Goal: Find specific page/section: Find specific page/section

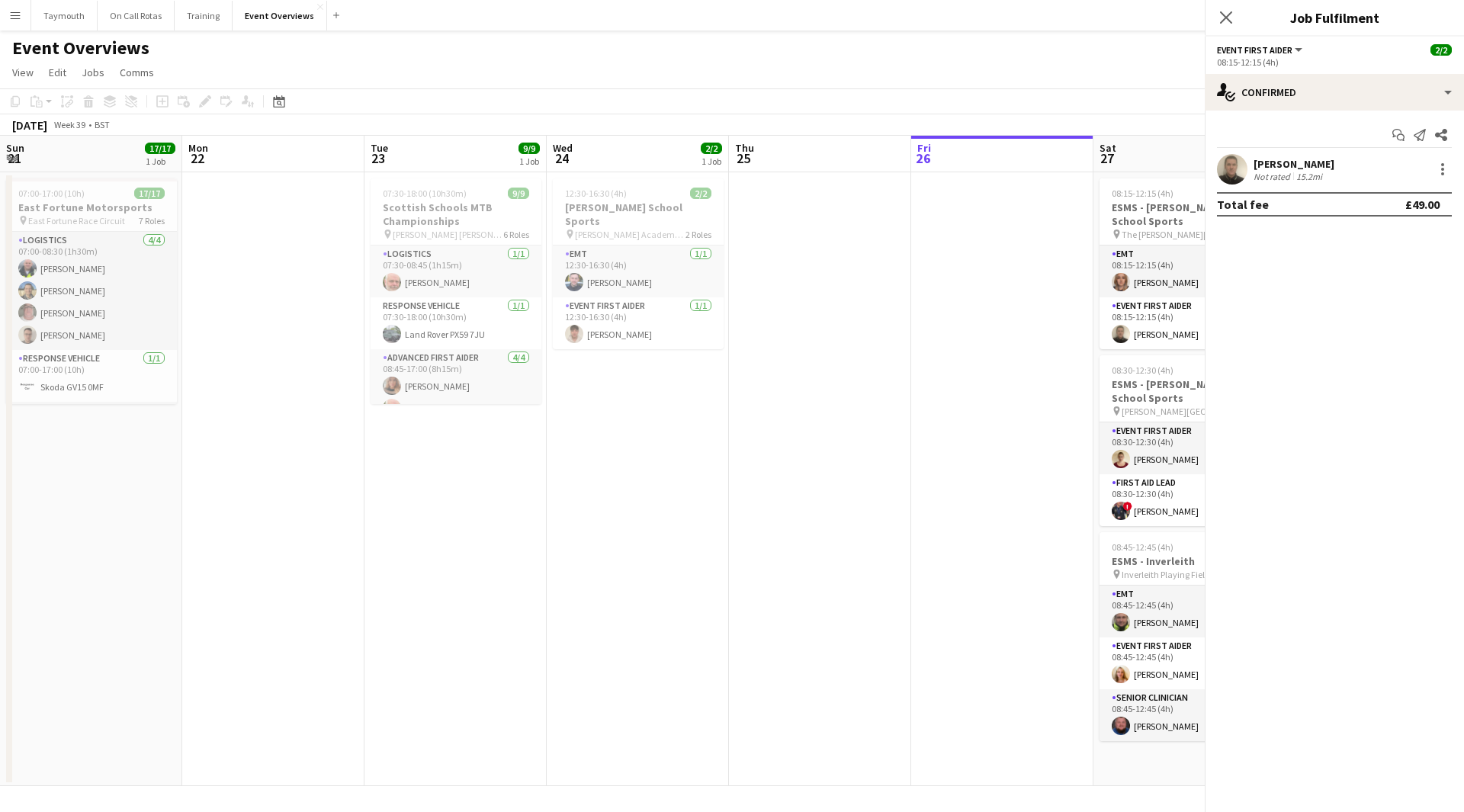
scroll to position [9435, 0]
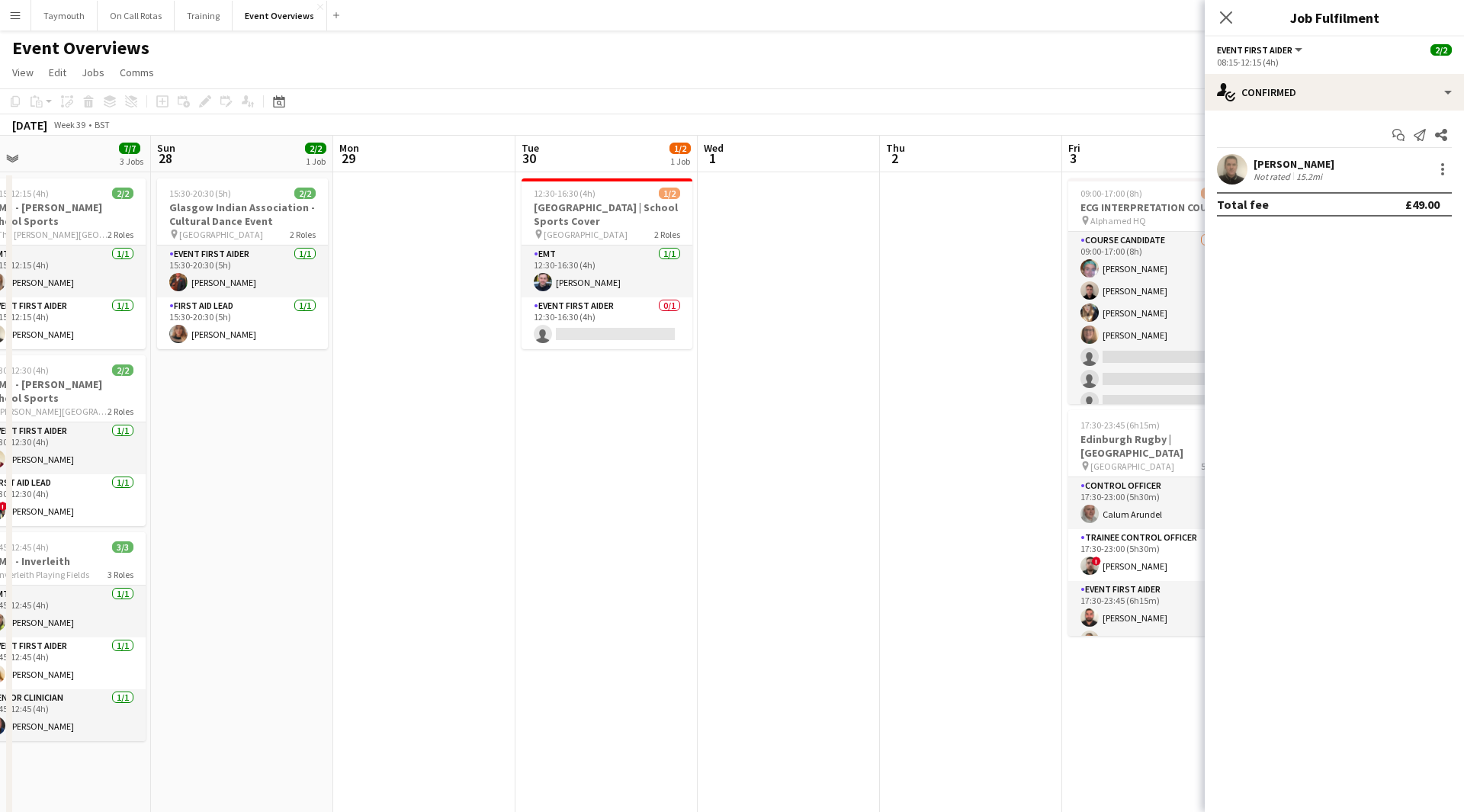
drag, startPoint x: 835, startPoint y: 446, endPoint x: 327, endPoint y: 534, distance: 515.6
click at [327, 534] on app-calendar-viewport "Wed 24 2/2 1 Job Thu 25 Fri 26 Sat 27 7/7 3 Jobs Sun 28 2/2 1 Job Mon 29 Tue 30…" at bounding box center [732, 722] width 1464 height 1173
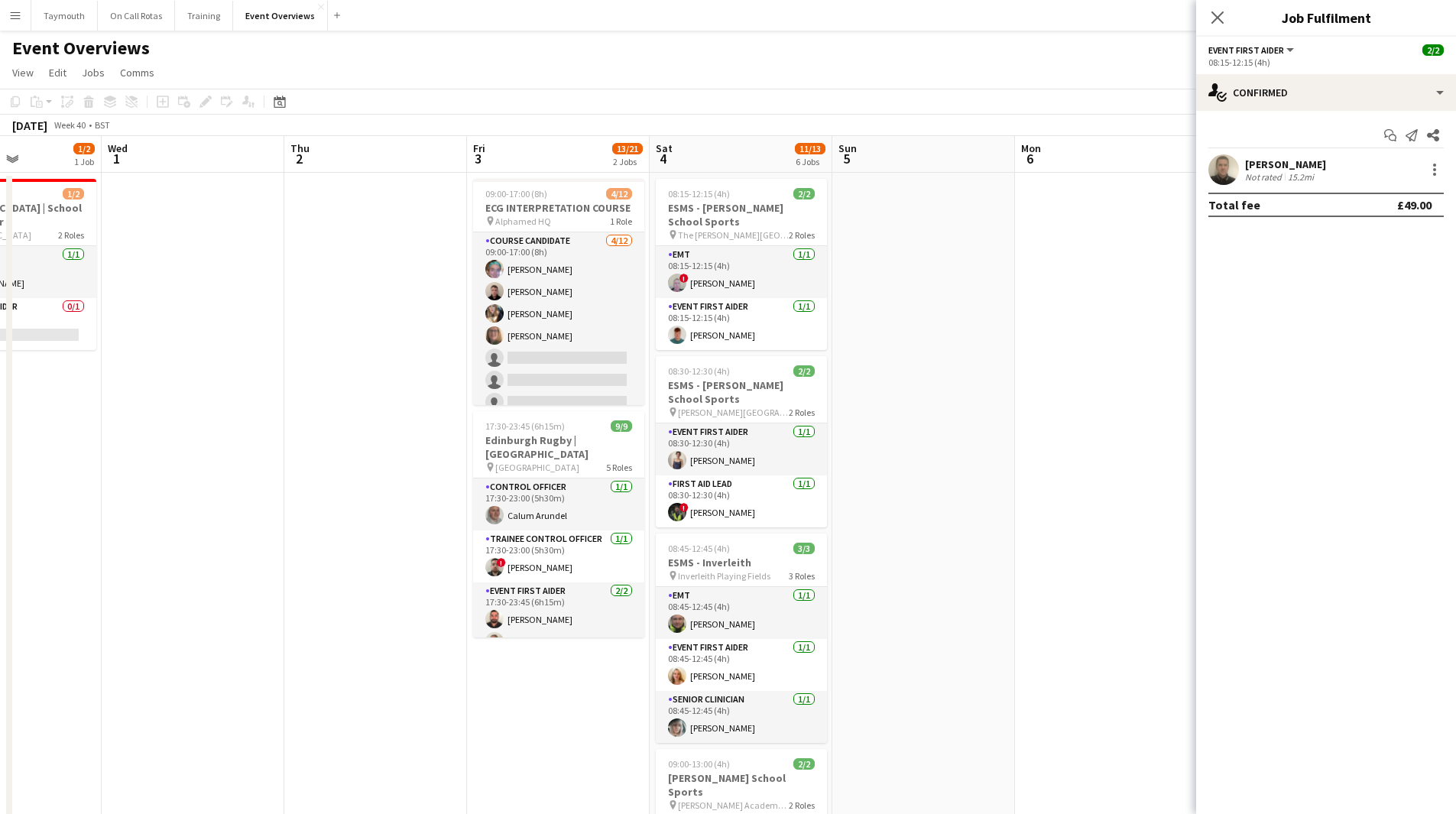
drag, startPoint x: 774, startPoint y: 537, endPoint x: 187, endPoint y: 576, distance: 588.3
click at [187, 577] on app-calendar-viewport "Sun 28 2/2 1 Job Mon 29 Tue 30 1/2 1 Job Wed 1 Thu 2 Fri 3 13/21 2 Jobs Sat 4 1…" at bounding box center [728, 724] width 1456 height 1176
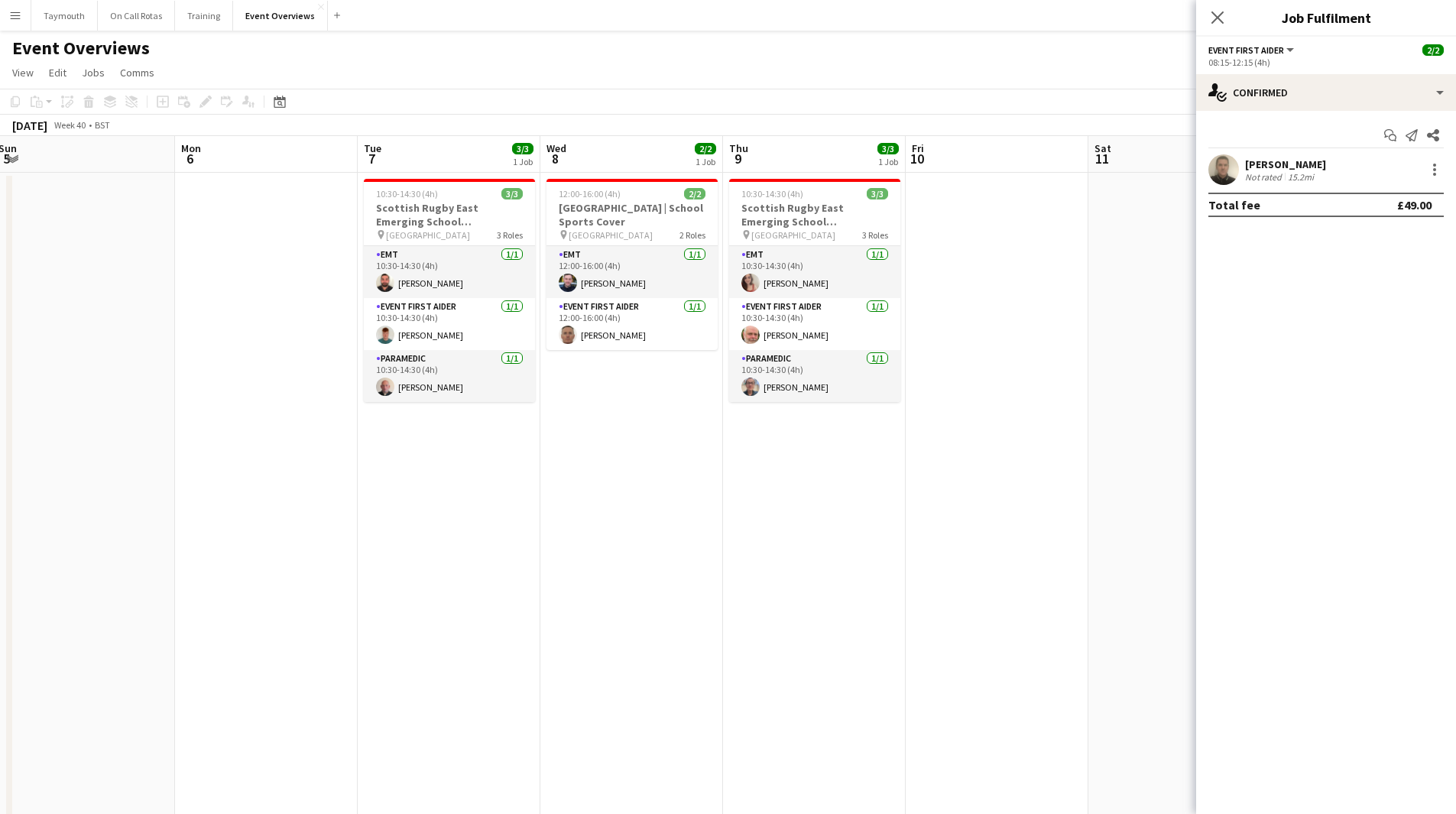
drag, startPoint x: 990, startPoint y: 446, endPoint x: 111, endPoint y: 597, distance: 891.9
click at [111, 597] on app-calendar-viewport "Thu 2 Fri 3 13/21 2 Jobs Sat 4 11/13 6 Jobs Sun 5 Mon 6 Tue 7 3/3 1 Job Wed 8 2…" at bounding box center [728, 724] width 1456 height 1176
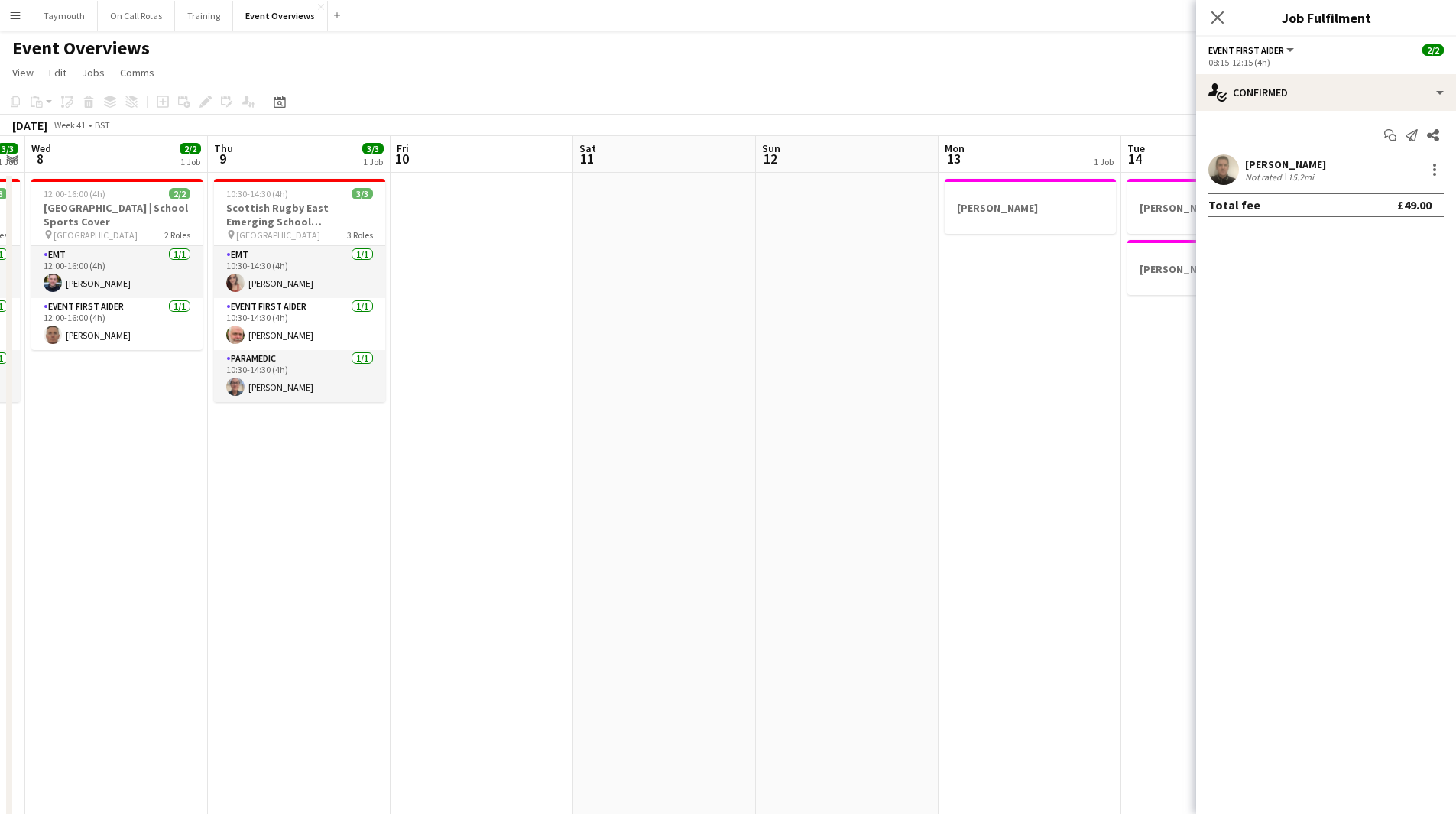
drag, startPoint x: 615, startPoint y: 601, endPoint x: 385, endPoint y: 589, distance: 230.3
click at [171, 594] on app-calendar-viewport "Sun 5 Mon 6 Tue 7 3/3 1 Job Wed 8 2/2 1 Job Thu 9 3/3 1 Job Fri 10 Sat 11 Sun 1…" at bounding box center [728, 724] width 1456 height 1176
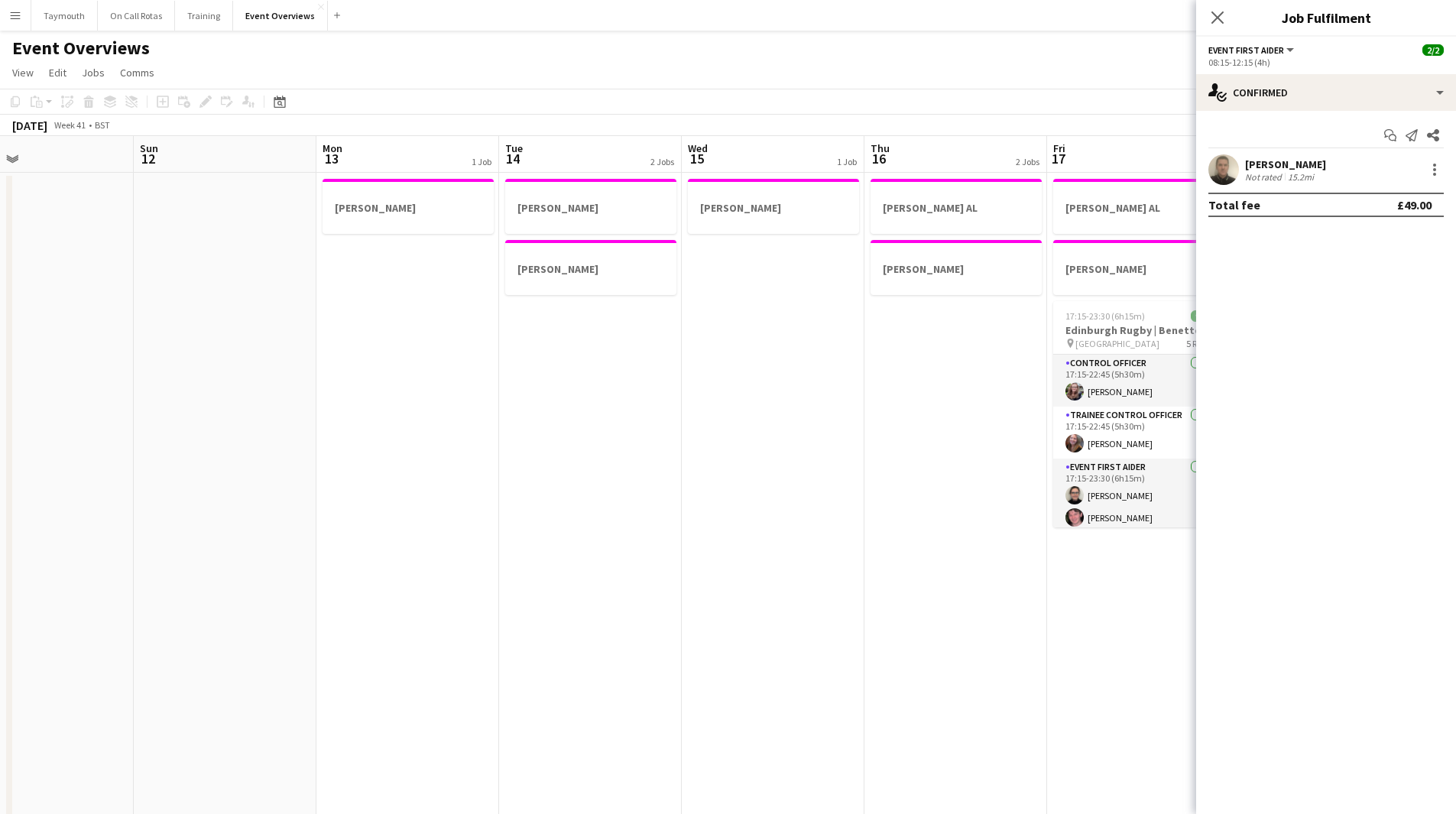
drag, startPoint x: 277, startPoint y: 589, endPoint x: 530, endPoint y: 581, distance: 253.1
click at [232, 589] on app-calendar-viewport "Wed 8 2/2 1 Job Thu 9 3/3 1 Job Fri 10 Sat 11 Sun 12 Mon 13 1 Job Tue 14 2 Jobs…" at bounding box center [728, 724] width 1456 height 1176
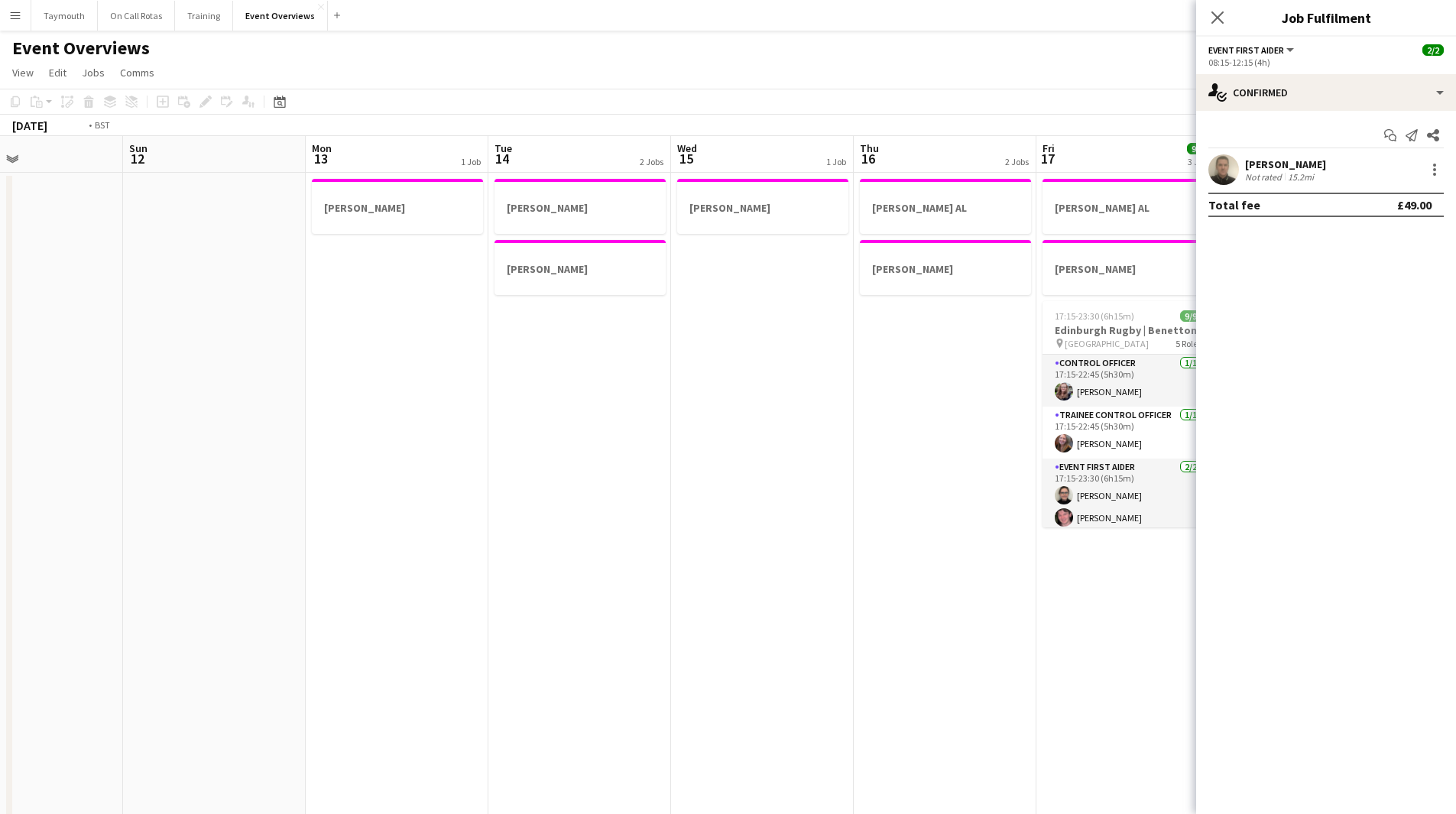
scroll to position [0, 448]
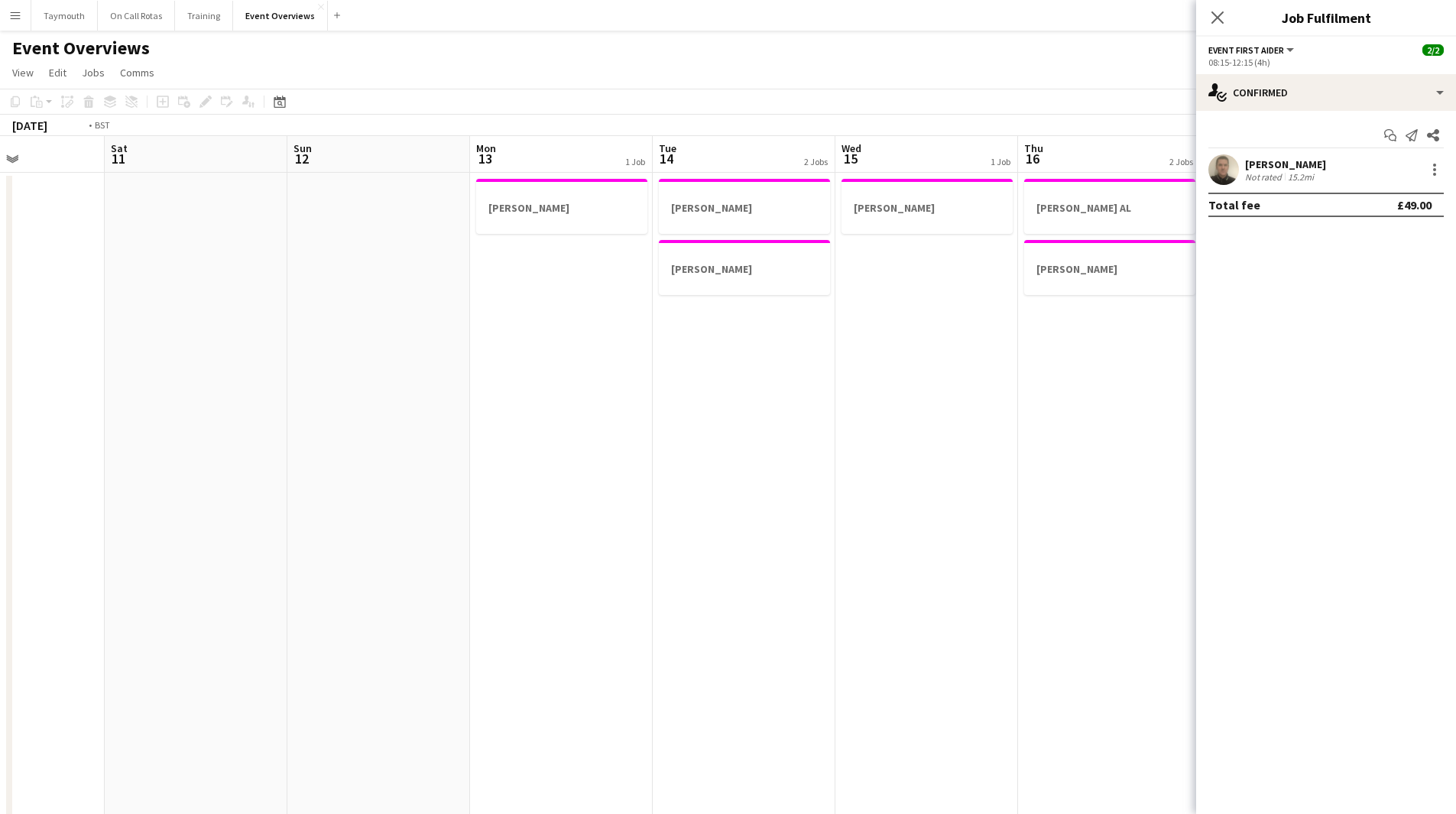
drag, startPoint x: 442, startPoint y: 588, endPoint x: 282, endPoint y: 591, distance: 160.0
click at [282, 591] on app-calendar-viewport "Wed 8 2/2 1 Job Thu 9 3/3 1 Job Fri 10 Sat 11 Sun 12 Mon 13 1 Job Tue 14 2 Jobs…" at bounding box center [728, 724] width 1456 height 1176
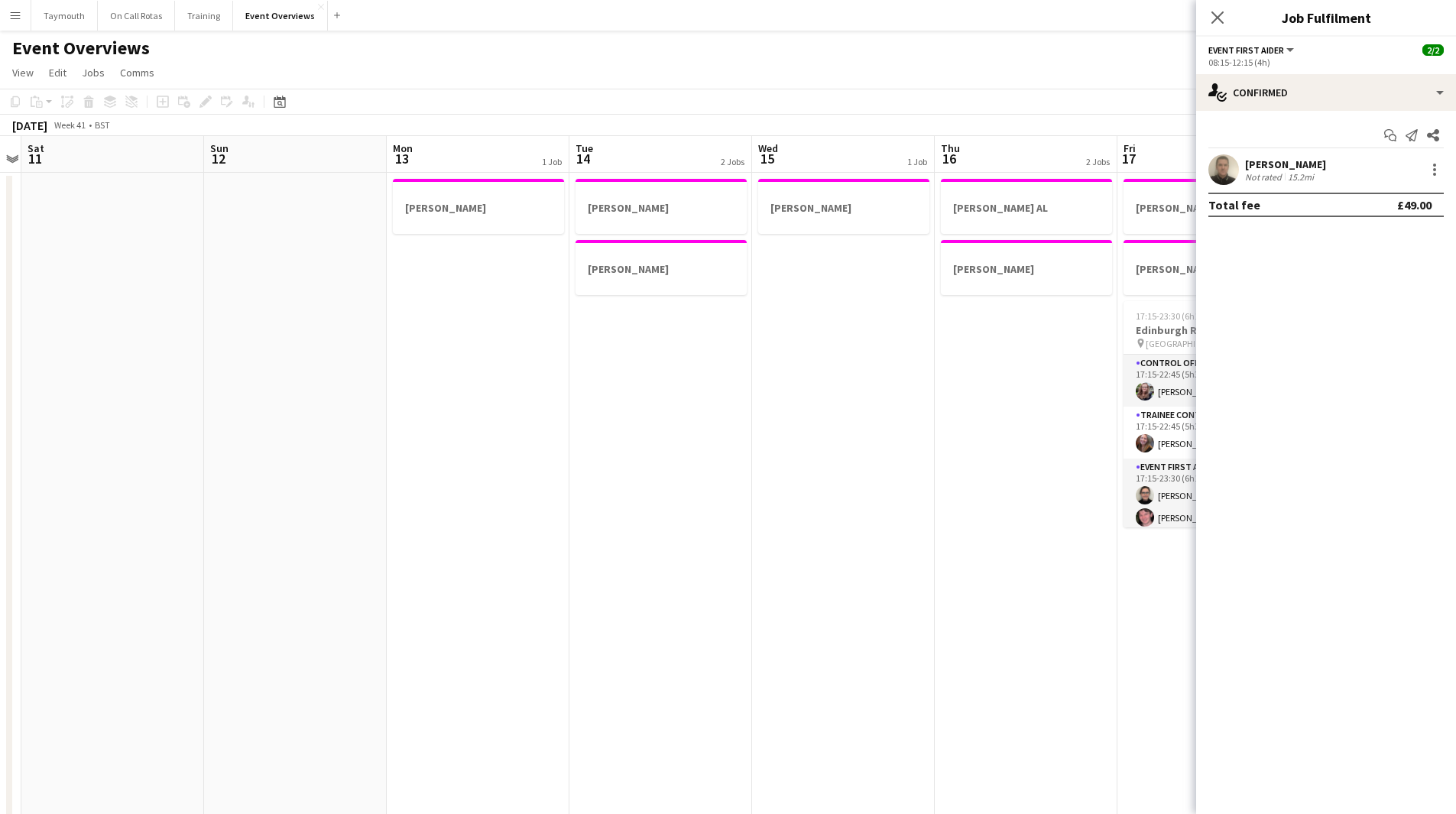
drag, startPoint x: 265, startPoint y: 594, endPoint x: 1095, endPoint y: 577, distance: 830.2
click at [1110, 578] on app-calendar-viewport "Thu 9 3/3 1 Job Fri 10 Sat 11 Sun 12 Mon 13 1 Job Tue 14 2 Jobs Wed 15 1 Job Th…" at bounding box center [728, 724] width 1456 height 1176
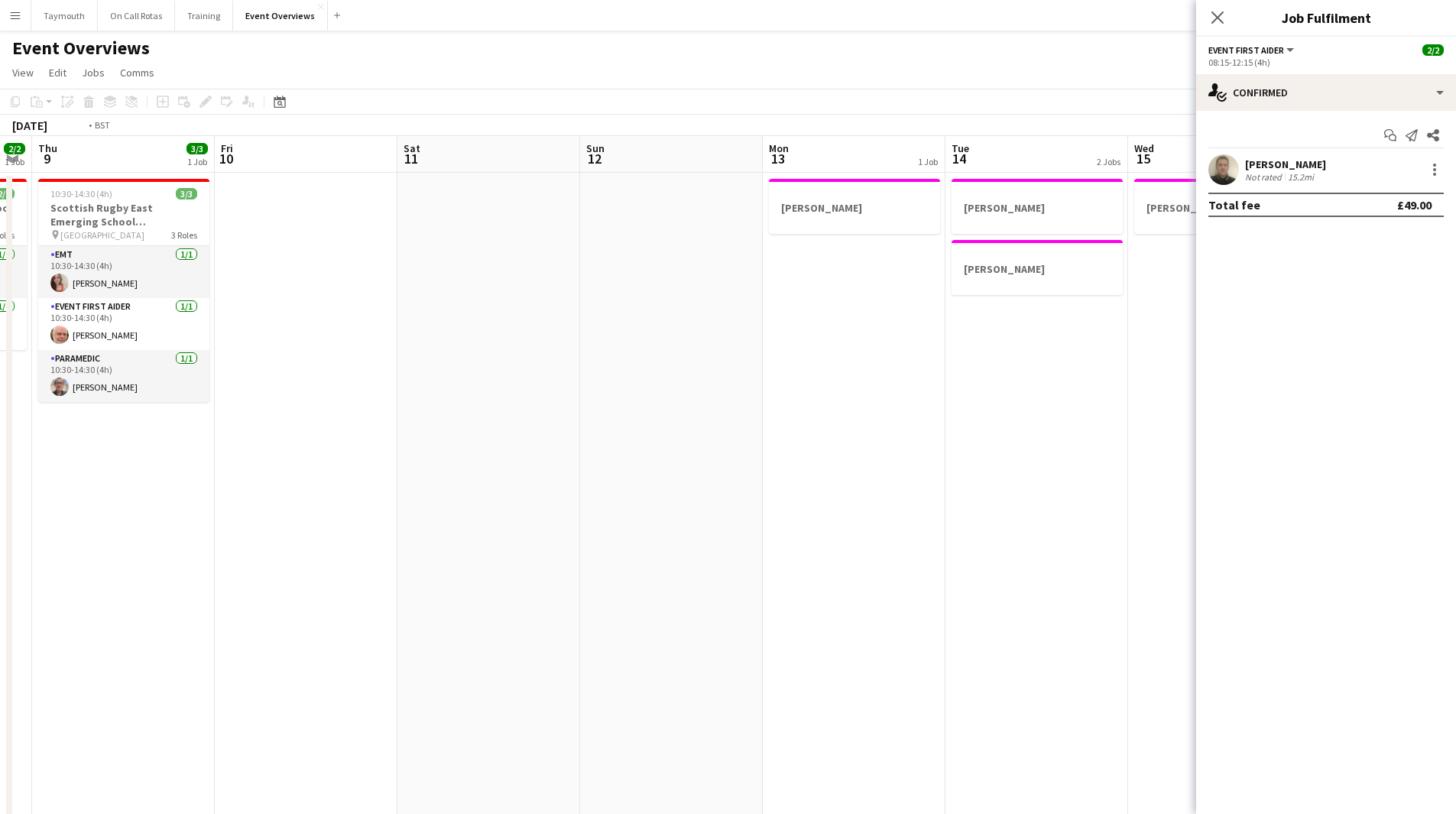
drag, startPoint x: 894, startPoint y: 600, endPoint x: 1035, endPoint y: 572, distance: 143.8
click at [1031, 574] on app-calendar-viewport "Tue 7 3/3 1 Job Wed 8 2/2 1 Job Thu 9 3/3 1 Job Fri 10 Sat 11 Sun 12 Mon 13 1 J…" at bounding box center [728, 724] width 1456 height 1176
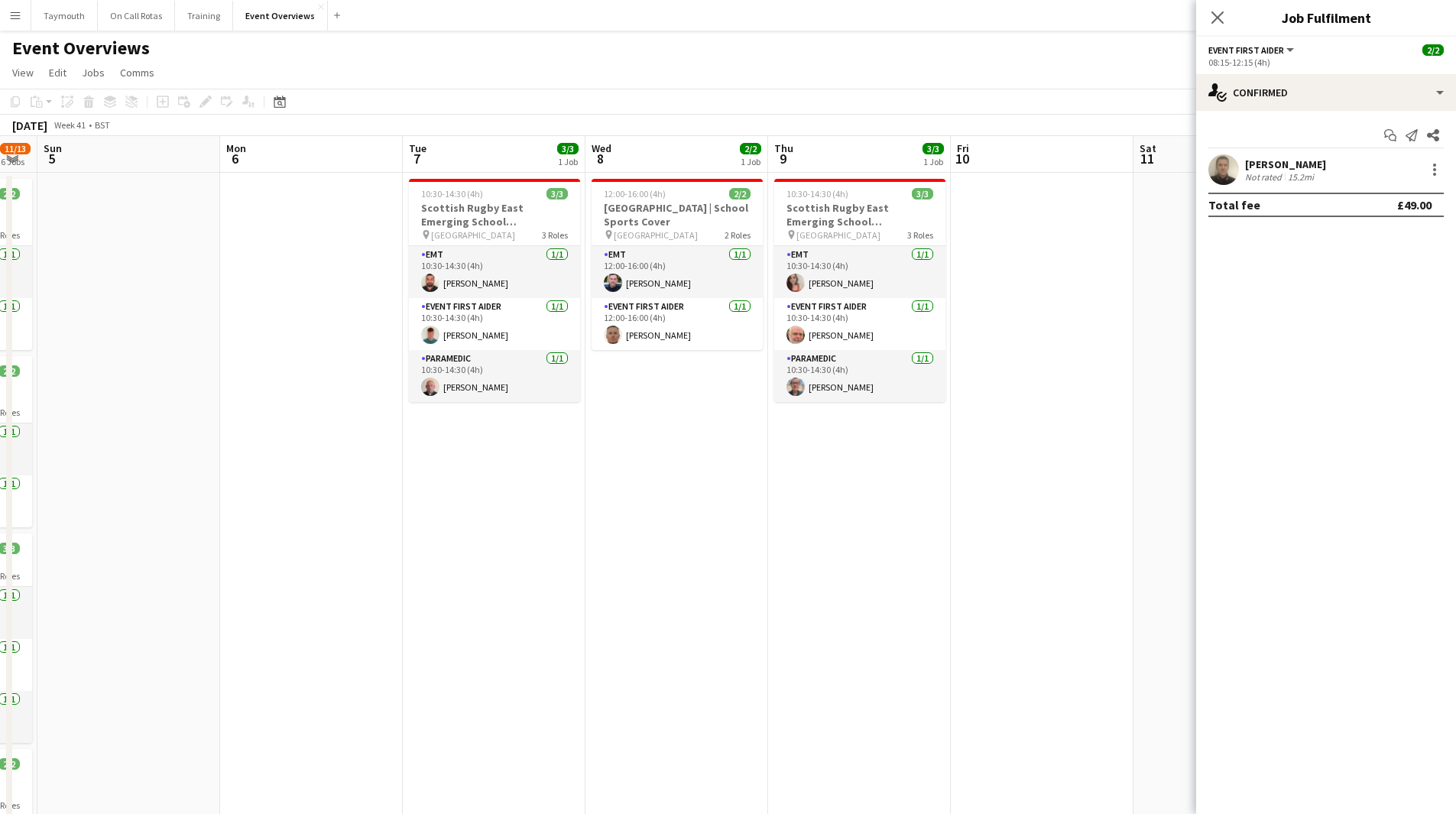
drag, startPoint x: 423, startPoint y: 597, endPoint x: 933, endPoint y: 545, distance: 512.6
click at [869, 547] on app-calendar-viewport "Fri 3 13/21 2 Jobs Sat 4 11/13 6 Jobs Sun 5 Mon 6 Tue 7 3/3 1 Job Wed 8 2/2 1 J…" at bounding box center [728, 724] width 1456 height 1176
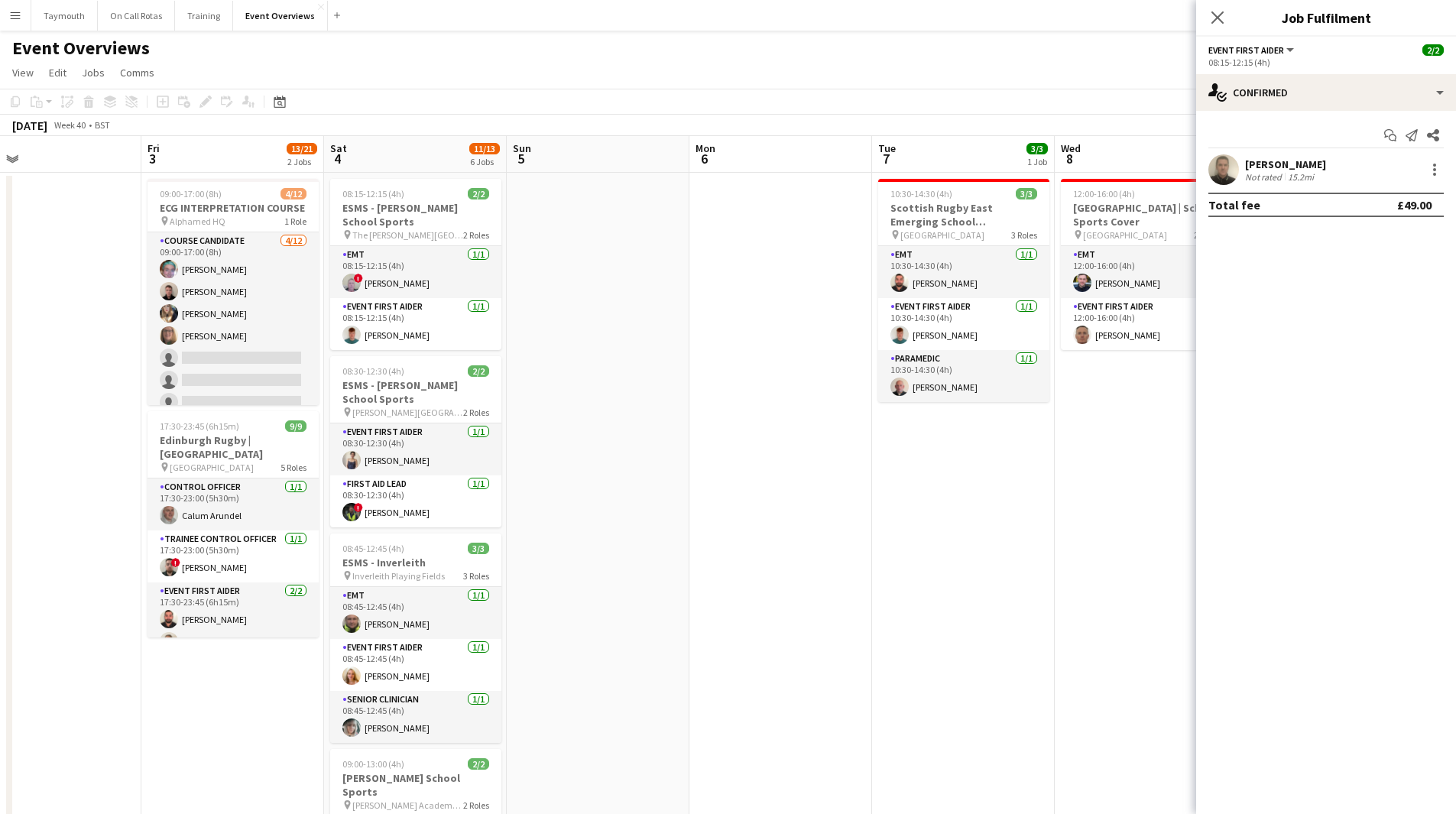
click at [816, 604] on app-calendar-viewport "Wed 1 Thu 2 Fri 3 13/21 2 Jobs Sat 4 11/13 6 Jobs Sun 5 Mon 6 Tue 7 3/3 1 Job W…" at bounding box center [728, 724] width 1456 height 1176
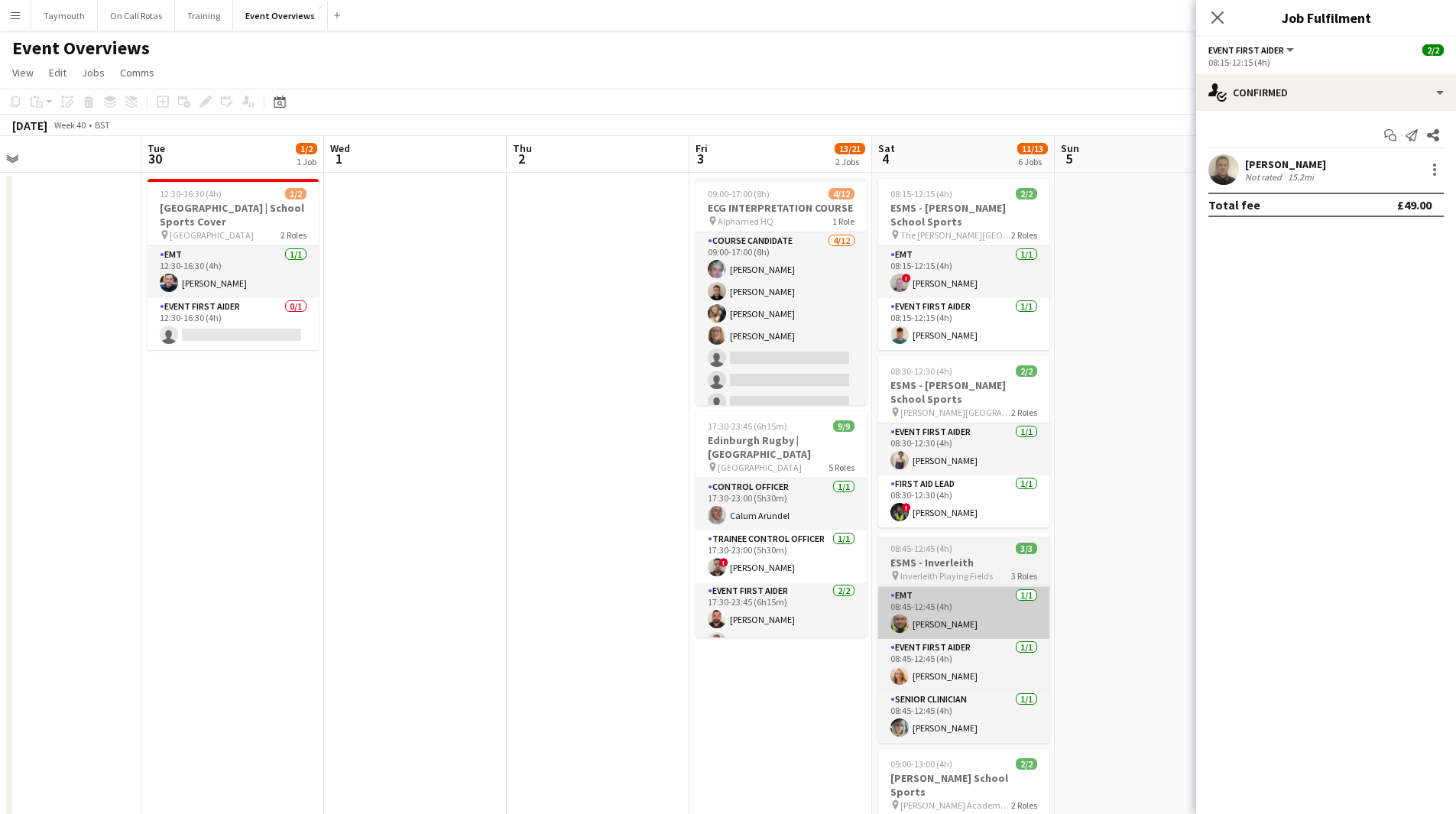
scroll to position [0, 365]
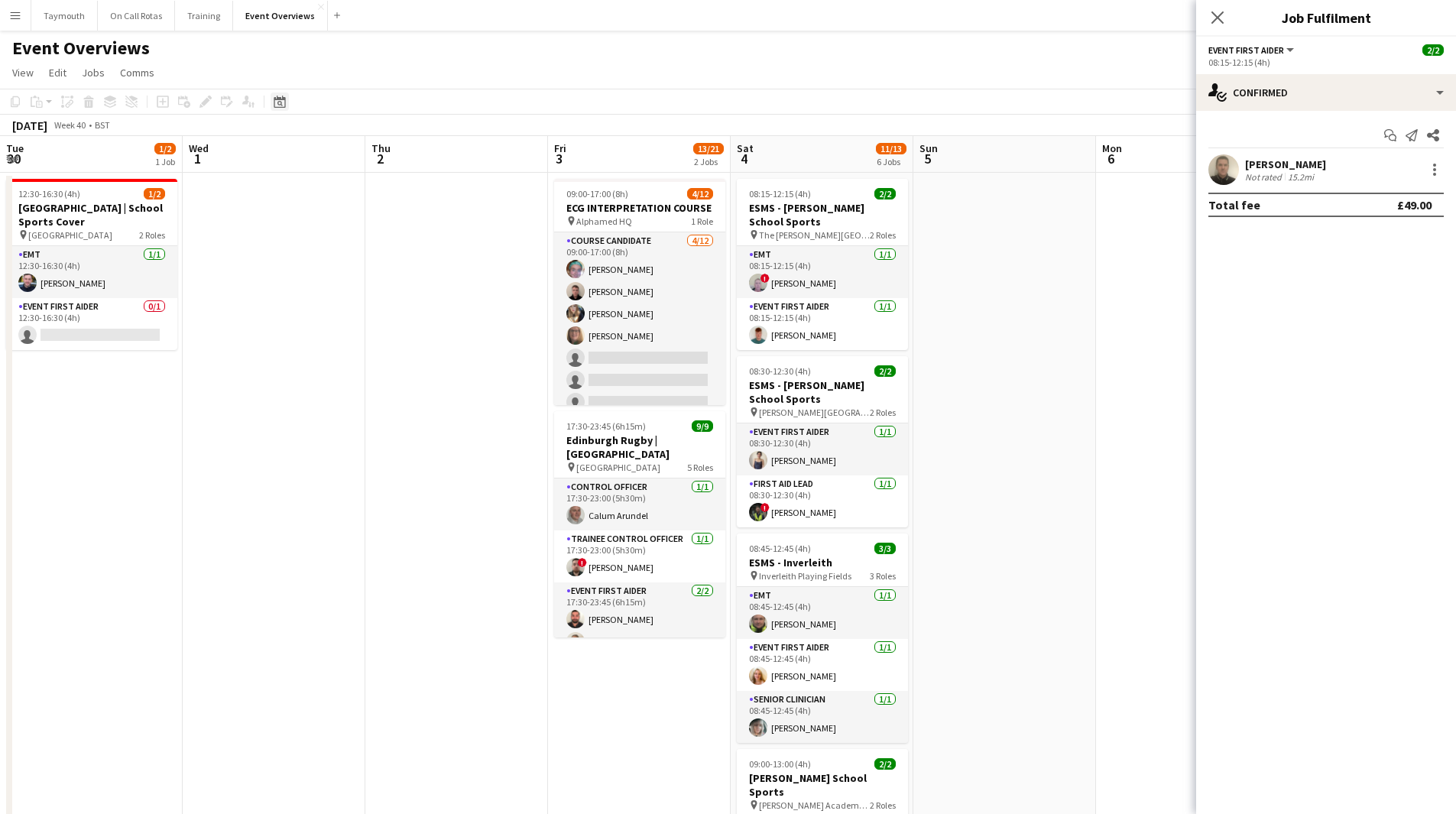
drag, startPoint x: 276, startPoint y: 100, endPoint x: 283, endPoint y: 106, distance: 9.2
click at [276, 100] on icon at bounding box center [279, 102] width 12 height 12
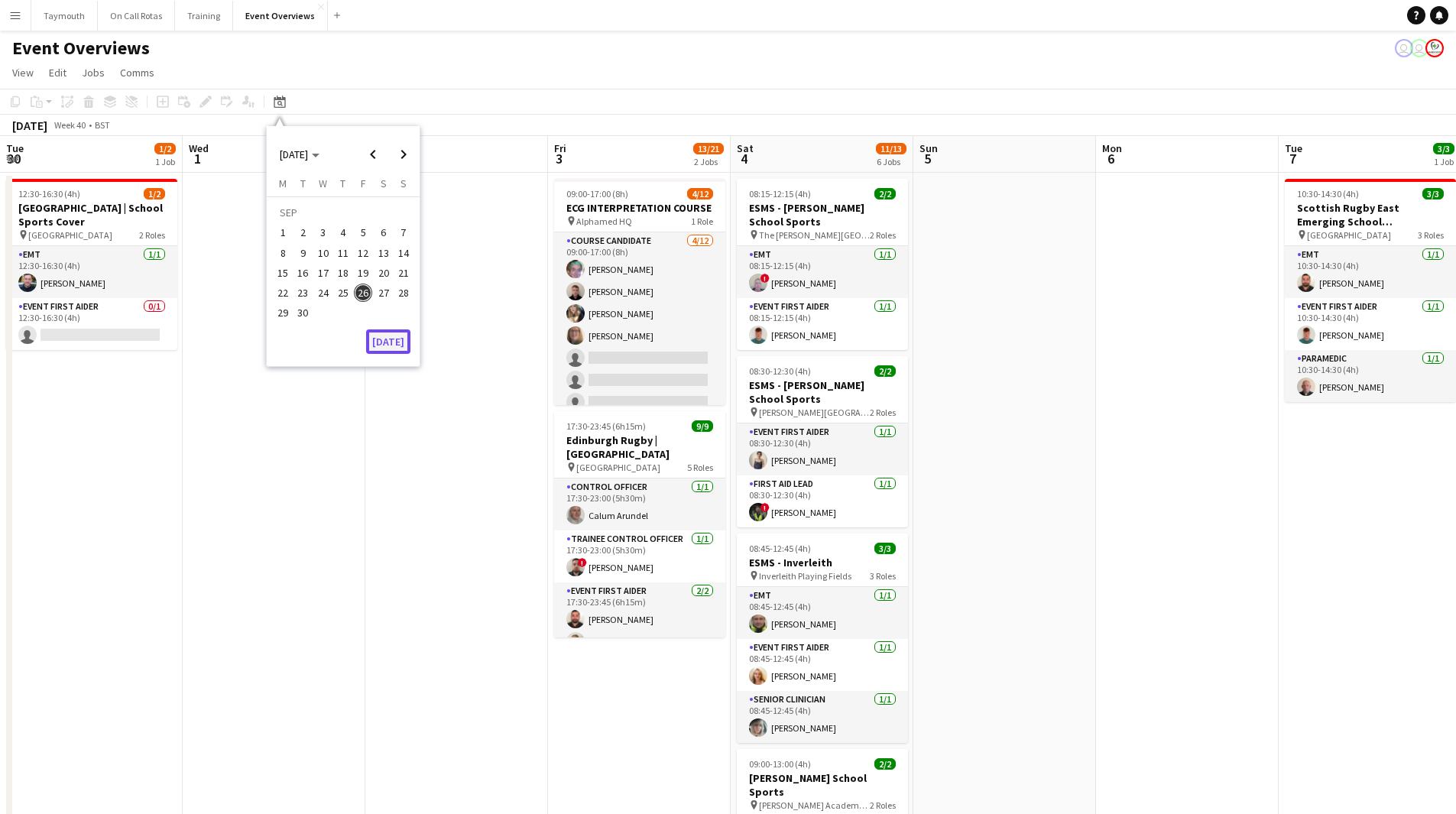
click at [394, 349] on button "[DATE]" at bounding box center [388, 341] width 44 height 25
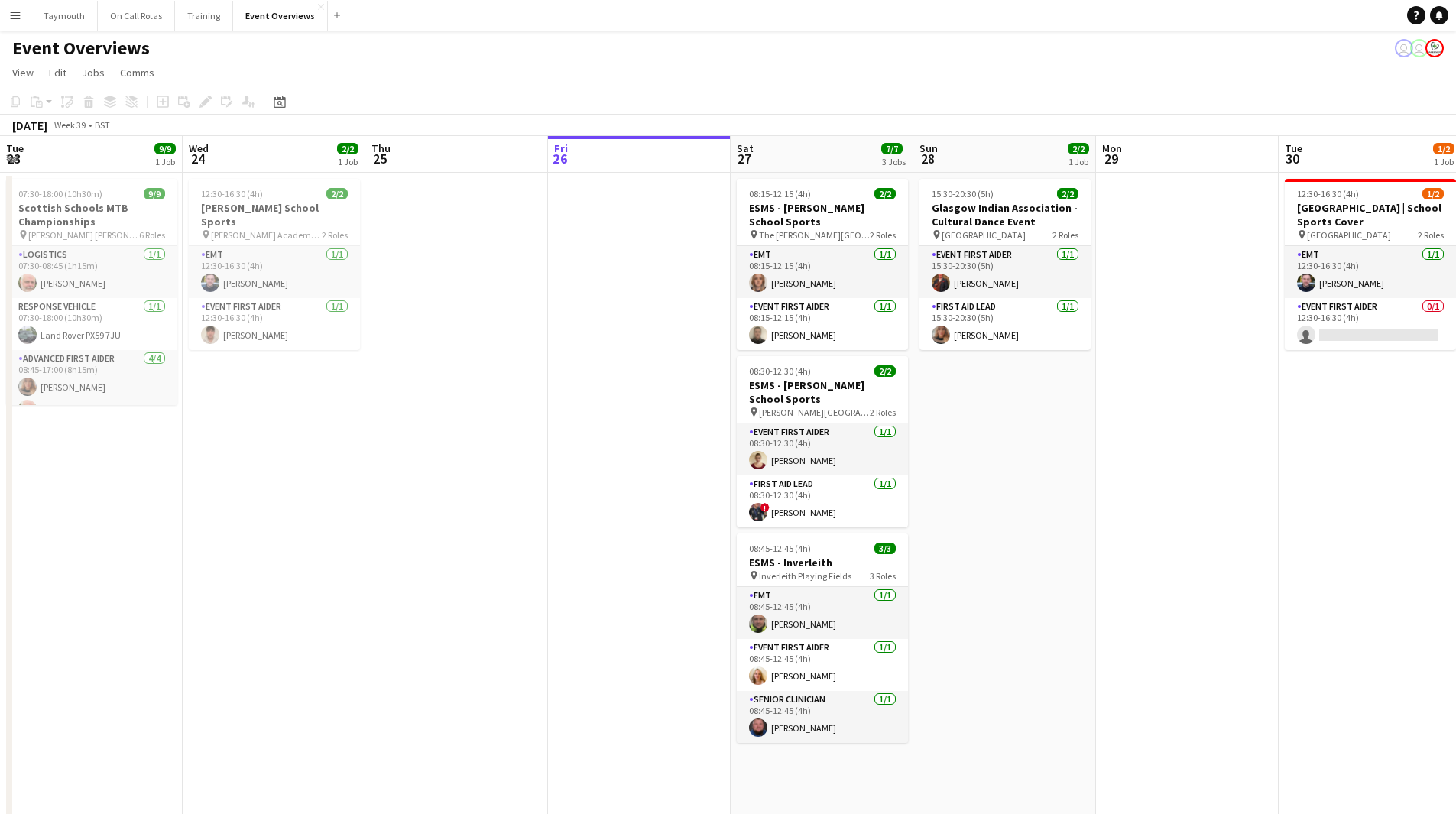
scroll to position [0, 526]
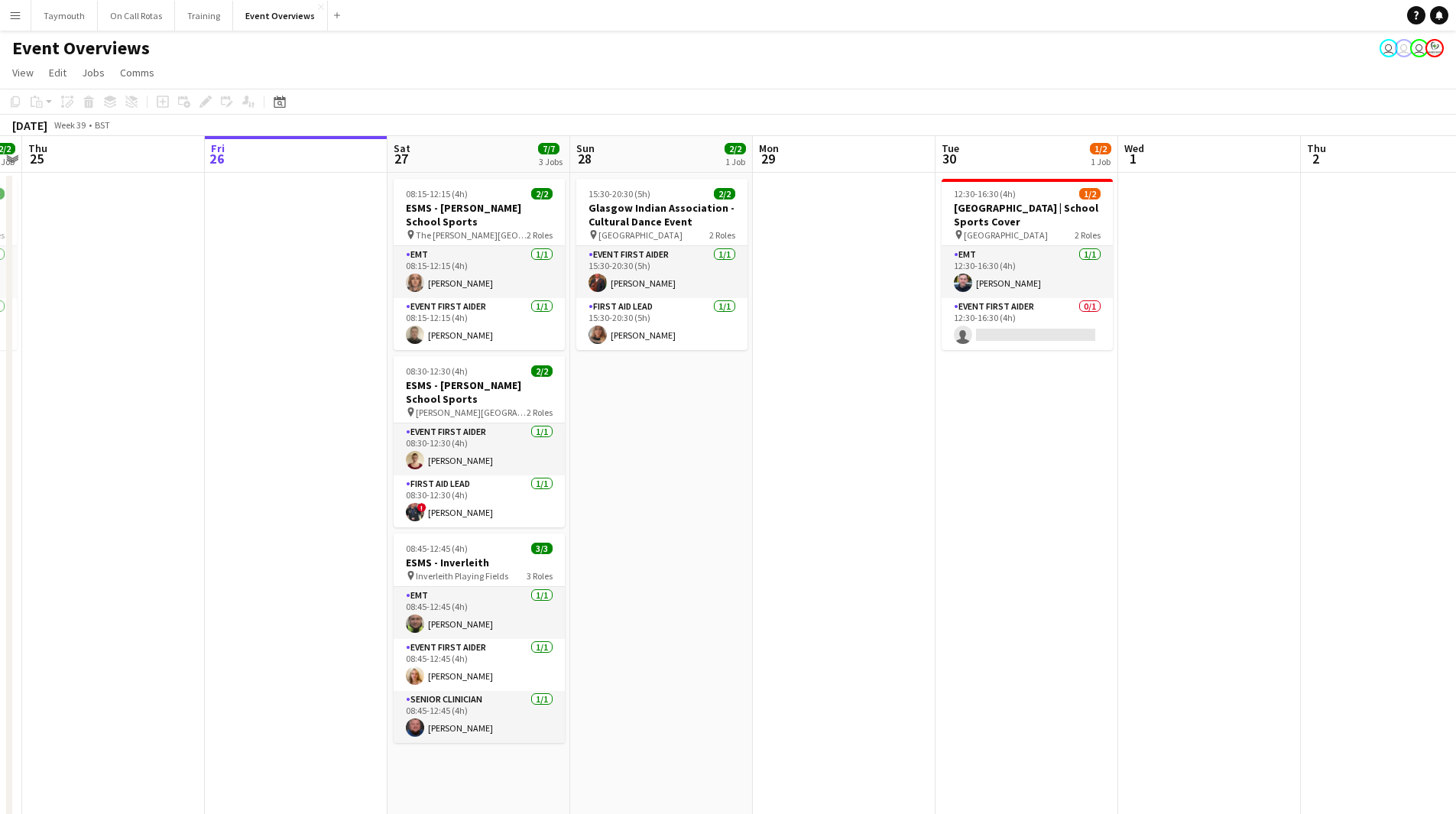
drag, startPoint x: 1120, startPoint y: 574, endPoint x: 558, endPoint y: 539, distance: 563.1
click at [126, 623] on app-calendar-viewport "Mon 22 Tue 23 9/9 1 Job Wed 24 2/2 1 Job Thu 25 Fri 26 Sat 27 7/7 3 Jobs Sun 28…" at bounding box center [728, 724] width 1456 height 1176
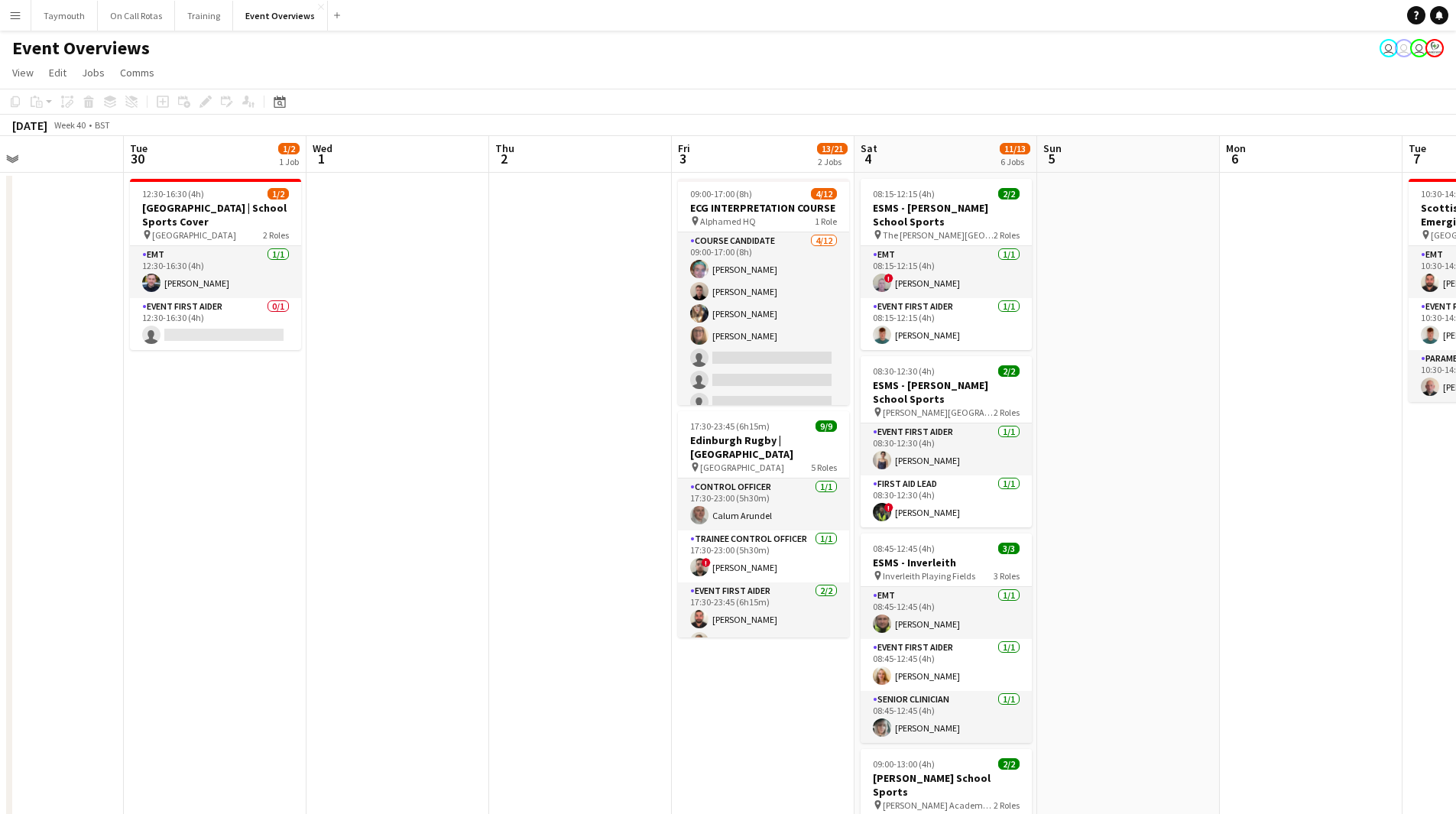
drag, startPoint x: 827, startPoint y: 537, endPoint x: 498, endPoint y: 585, distance: 332.5
click at [127, 649] on app-calendar-viewport "Sat 27 7/7 3 Jobs Sun 28 2/2 1 Job Mon 29 Tue 30 1/2 1 Job Wed 1 Thu 2 Fri 3 13…" at bounding box center [728, 724] width 1456 height 1176
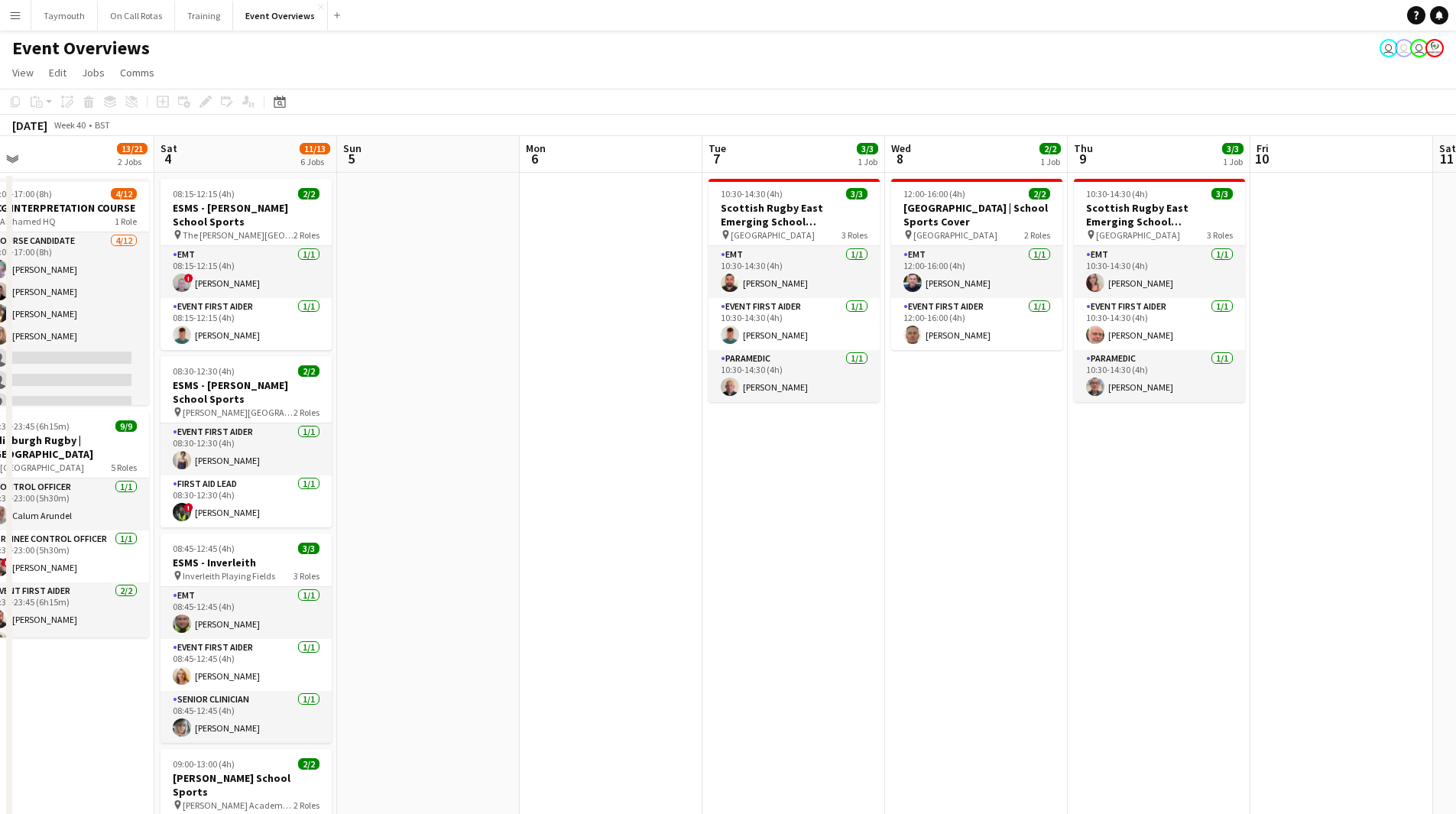
drag, startPoint x: 349, startPoint y: 633, endPoint x: 391, endPoint y: 606, distance: 49.9
click at [256, 629] on app-calendar-viewport "Wed 1 Thu 2 Fri 3 13/21 2 Jobs Sat 4 11/13 6 Jobs Sun 5 Mon 6 Tue 7 3/3 1 Job W…" at bounding box center [728, 724] width 1456 height 1176
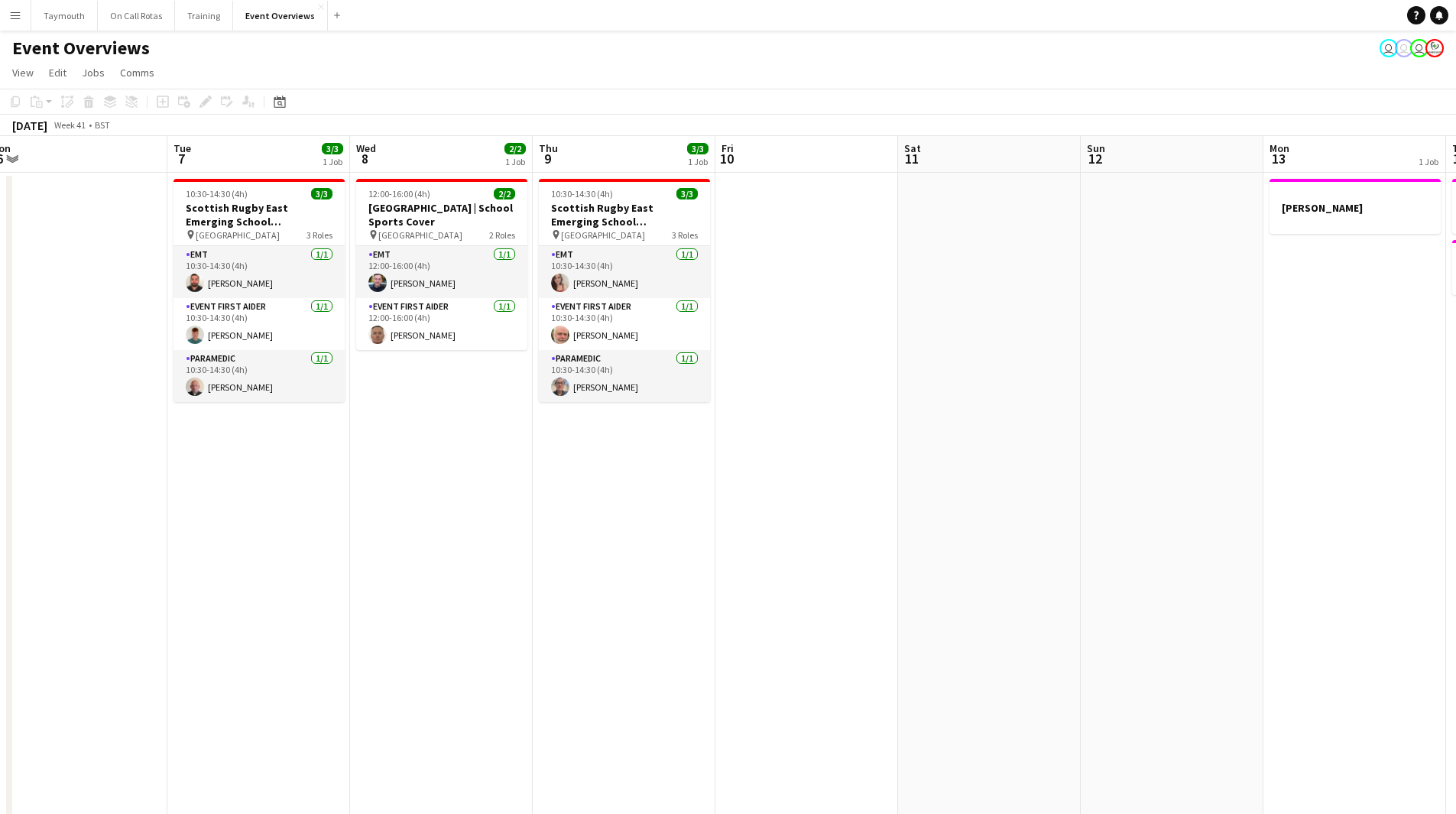
click at [234, 689] on app-calendar-viewport "Fri 3 13/21 2 Jobs Sat 4 11/13 6 Jobs Sun 5 Mon 6 Tue 7 3/3 1 Job Wed 8 2/2 1 J…" at bounding box center [728, 724] width 1456 height 1176
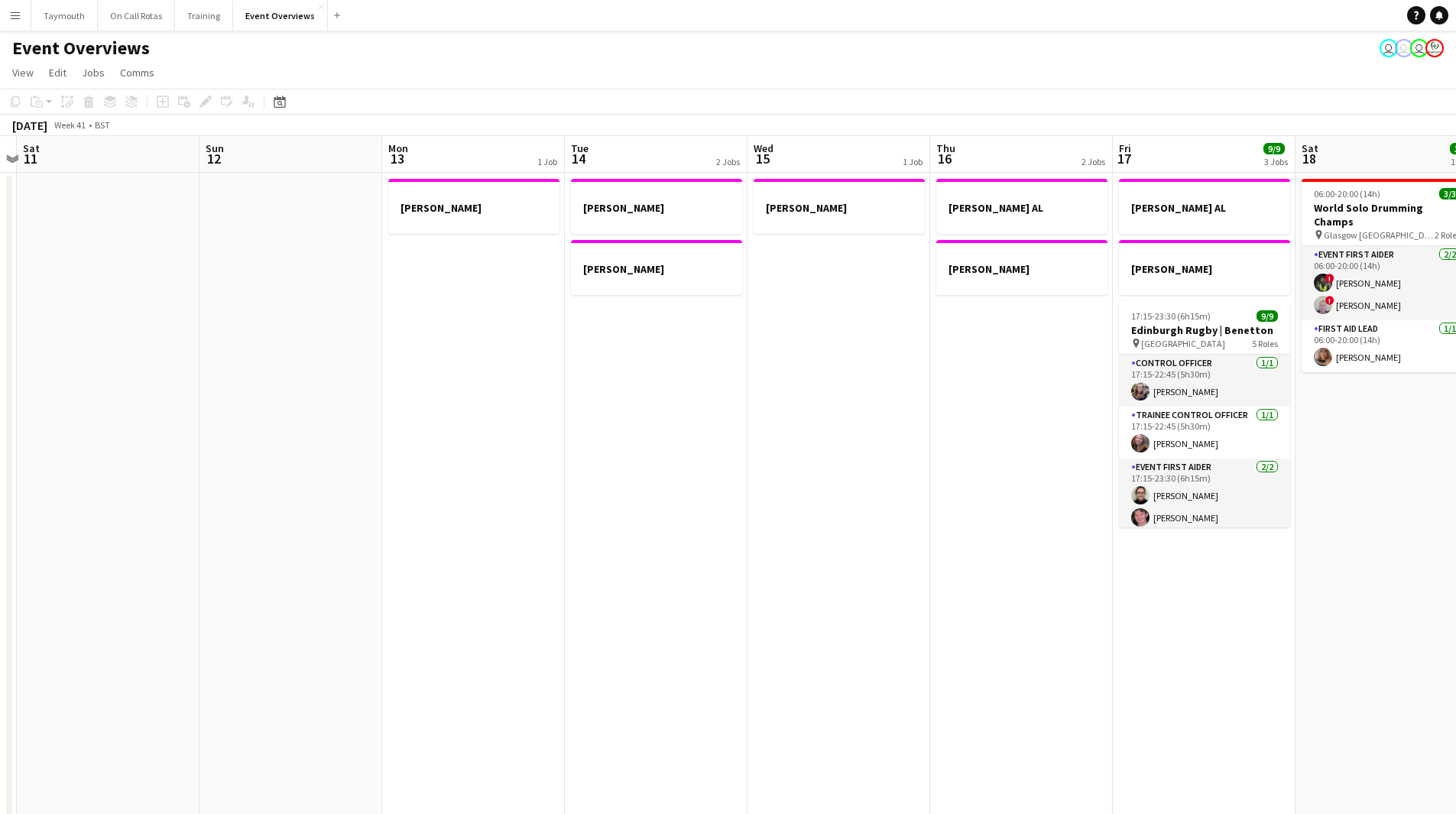
drag, startPoint x: 397, startPoint y: 716, endPoint x: 393, endPoint y: 684, distance: 32.2
click at [314, 716] on app-calendar-viewport "Wed 8 2/2 1 Job Thu 9 3/3 1 Job Fri 10 Sat 11 Sun 12 Mon 13 1 Job Tue 14 2 Jobs…" at bounding box center [728, 724] width 1456 height 1176
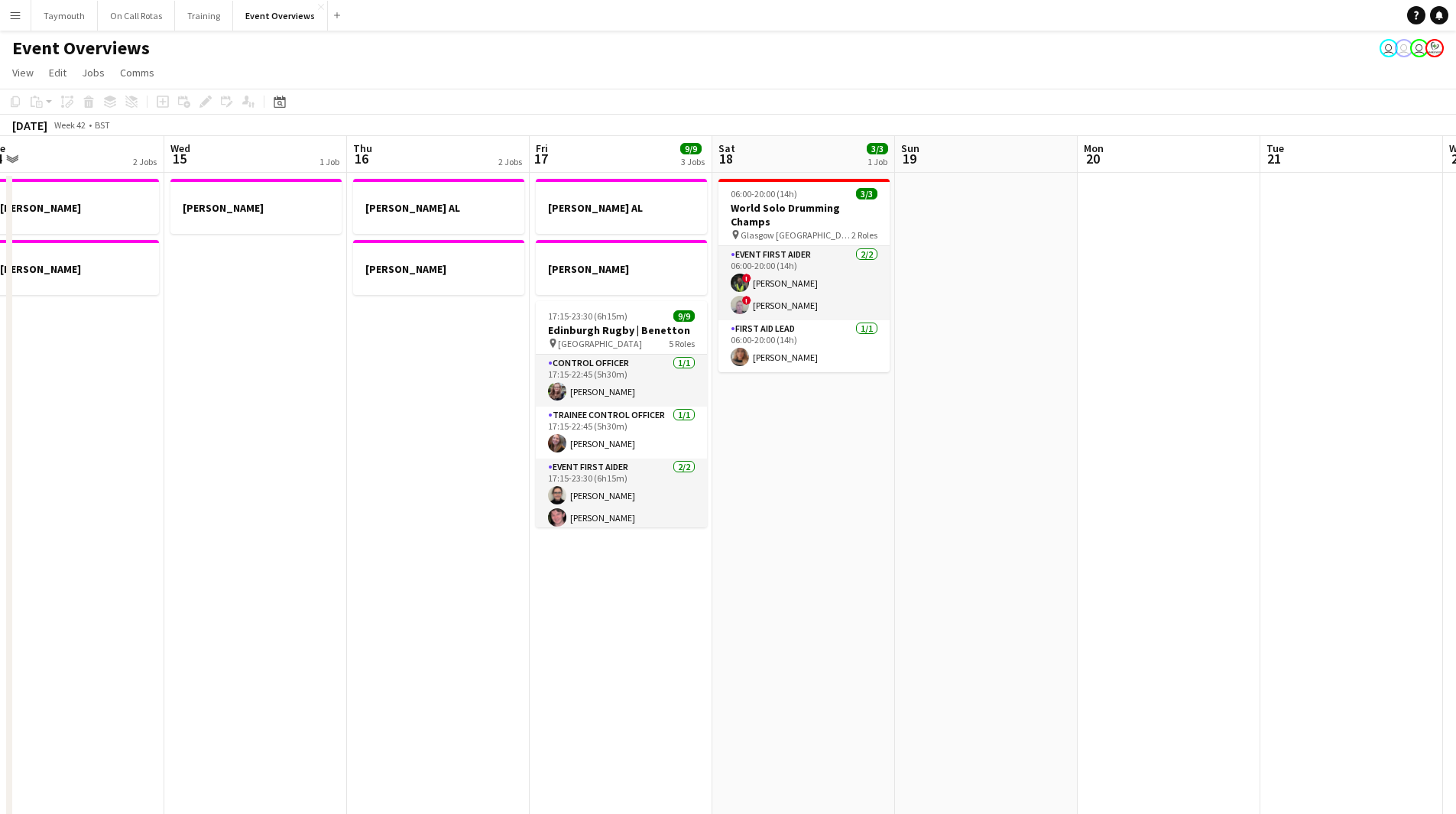
drag, startPoint x: 774, startPoint y: 706, endPoint x: 1010, endPoint y: 625, distance: 249.5
click at [347, 733] on app-calendar-viewport "Sun 12 Mon 13 1 Job Tue 14 2 Jobs Wed 15 1 Job Thu 16 2 Jobs Fri 17 9/9 3 Jobs …" at bounding box center [728, 724] width 1456 height 1176
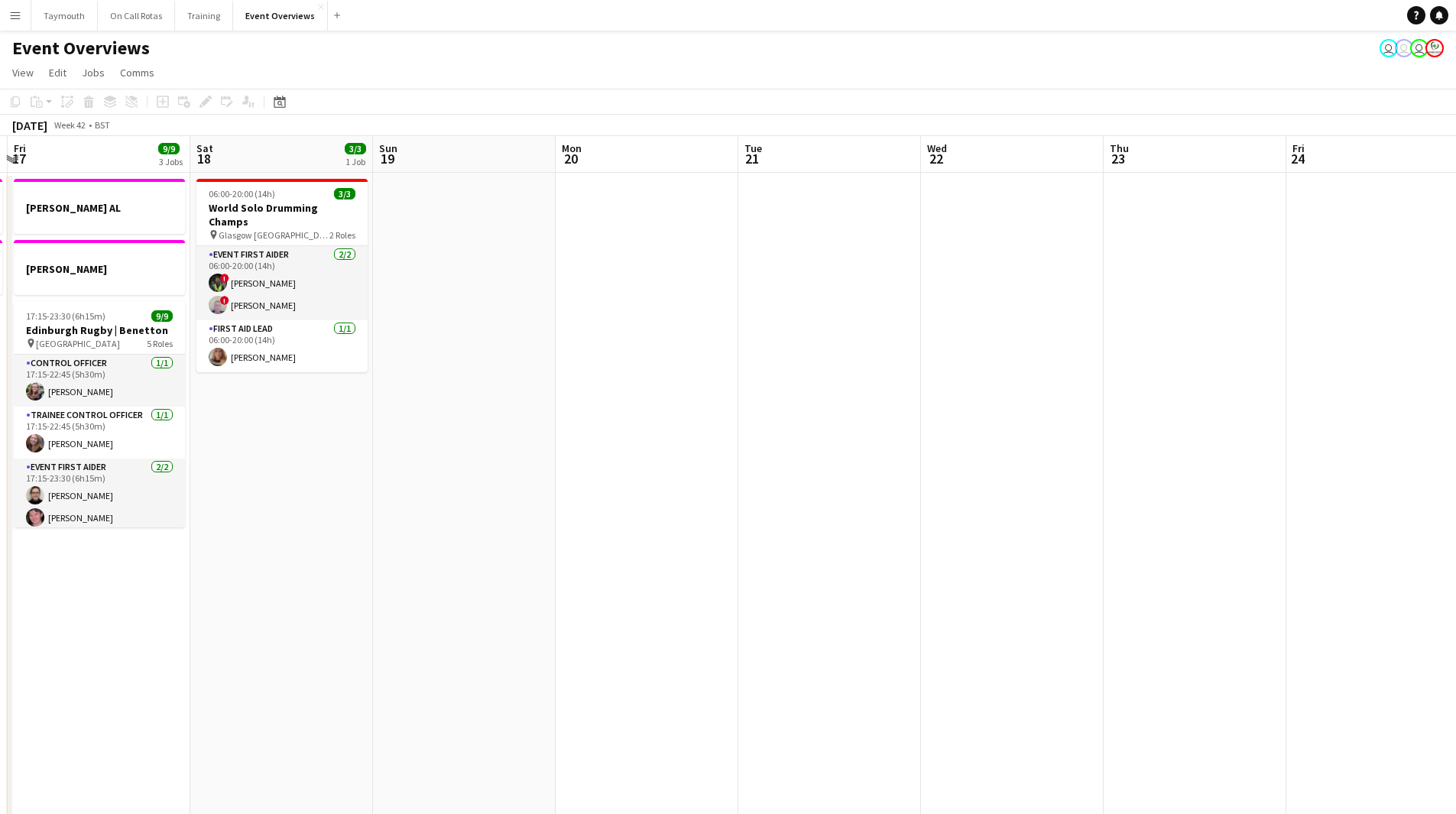
drag, startPoint x: 623, startPoint y: 690, endPoint x: 171, endPoint y: 686, distance: 452.0
click at [171, 686] on app-calendar-viewport "Tue 14 2 Jobs Wed 15 1 Job Thu 16 2 Jobs Fri 17 9/9 3 Jobs Sat 18 3/3 1 Job Sun…" at bounding box center [728, 724] width 1456 height 1176
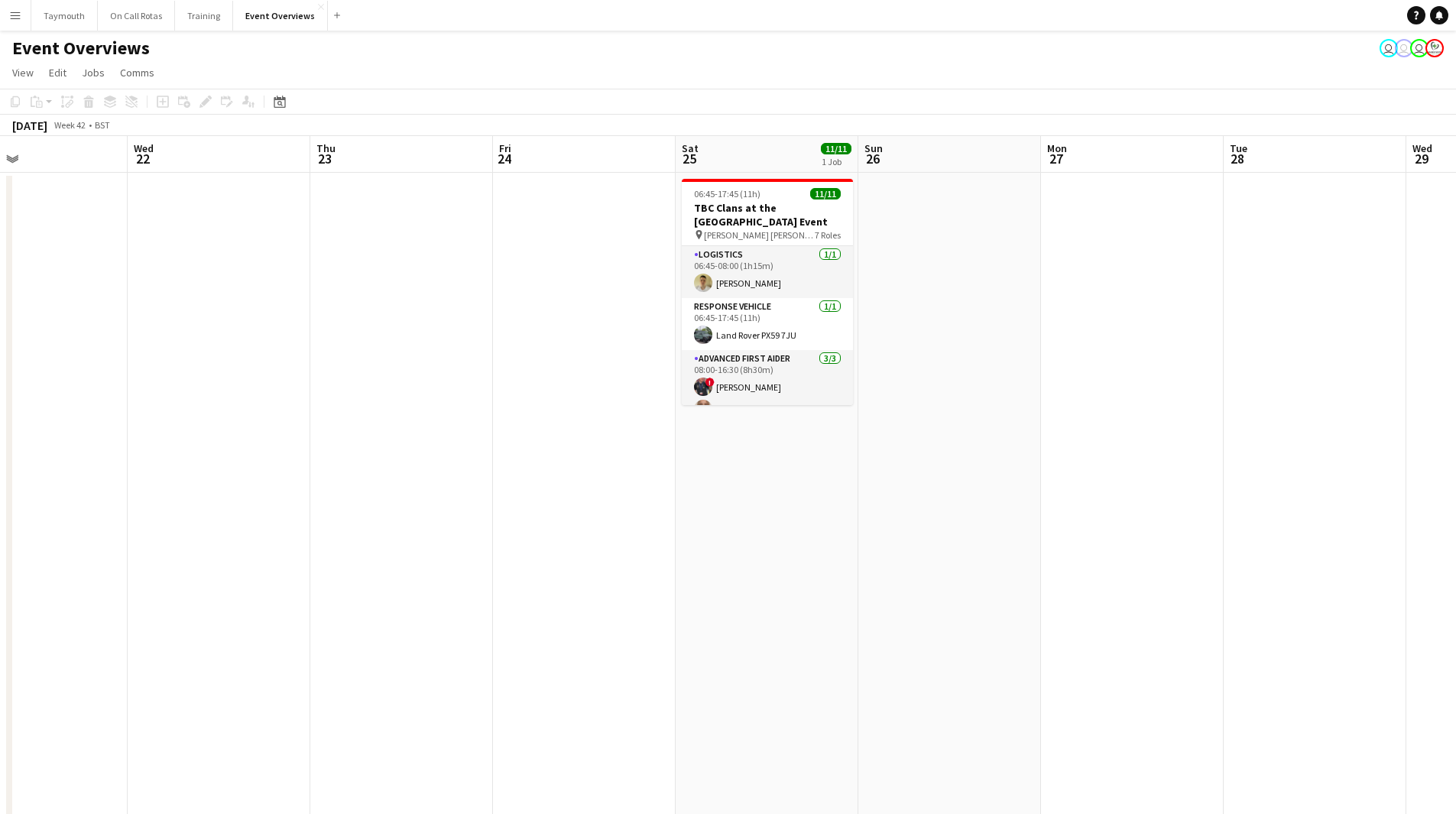
click at [137, 658] on app-calendar-viewport "Sat 18 3/3 1 Job Sun 19 Mon 20 Tue 21 Wed 22 Thu 23 Fri 24 Sat 25 11/11 1 Job S…" at bounding box center [728, 724] width 1456 height 1176
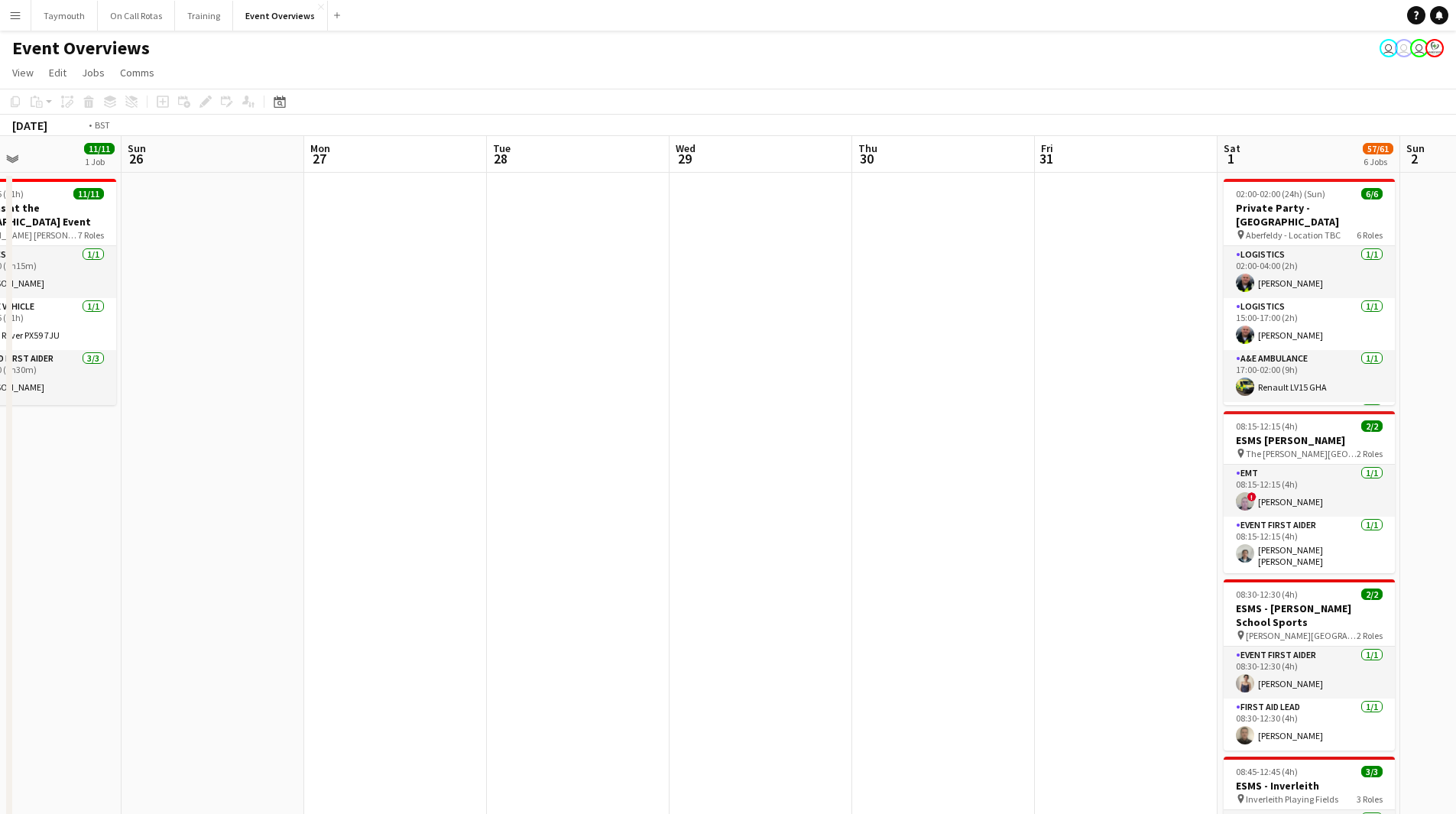
drag, startPoint x: 200, startPoint y: 638, endPoint x: 230, endPoint y: 594, distance: 53.3
click at [10, 639] on div "Wed 22 Thu 23 Fri 24 Sat 25 11/11 1 Job Sun 26 Mon 27 Tue 28 Wed 29 Thu 30 Fri …" at bounding box center [728, 771] width 1456 height 1270
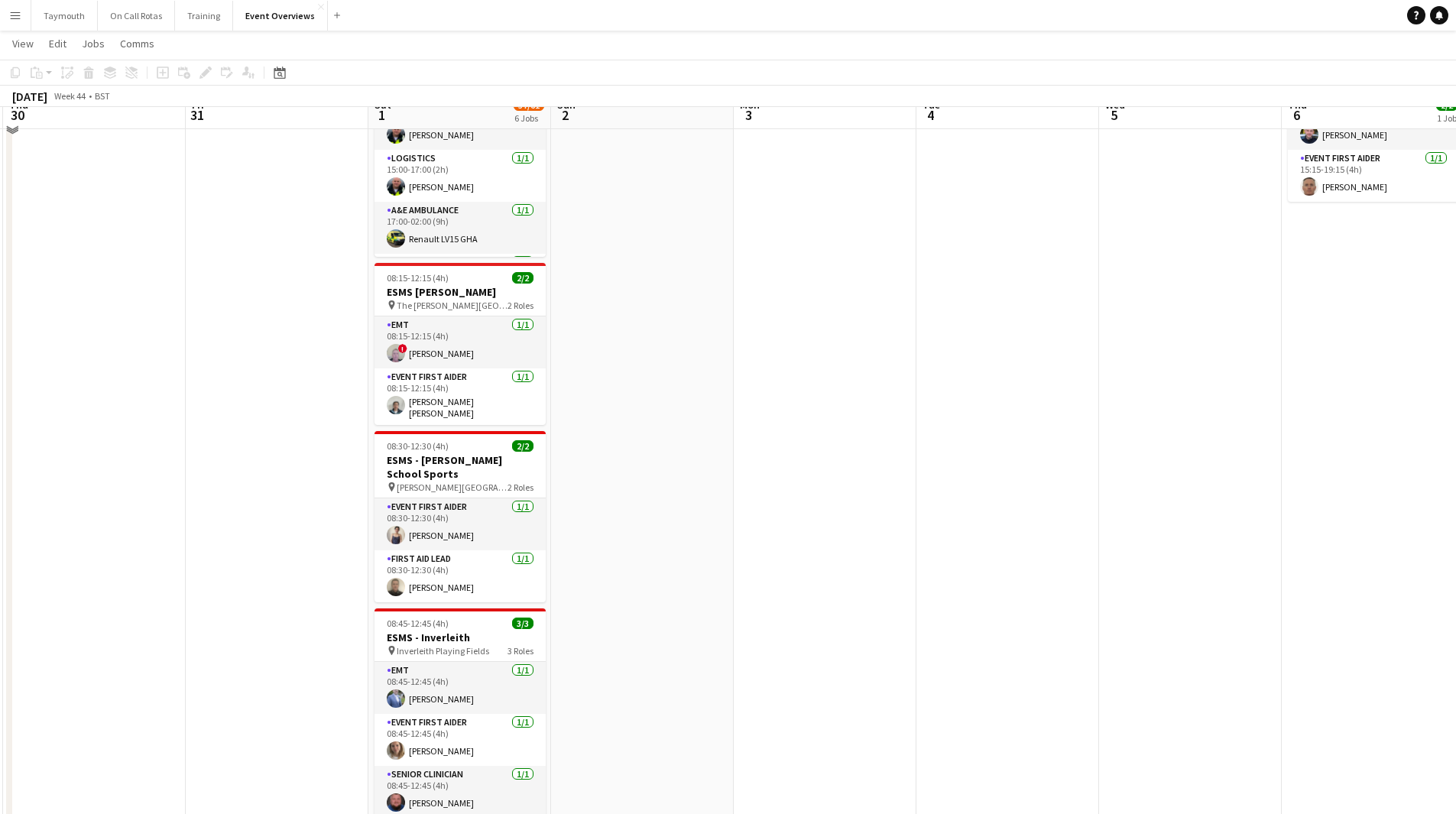
scroll to position [132, 0]
